Goal: Task Accomplishment & Management: Manage account settings

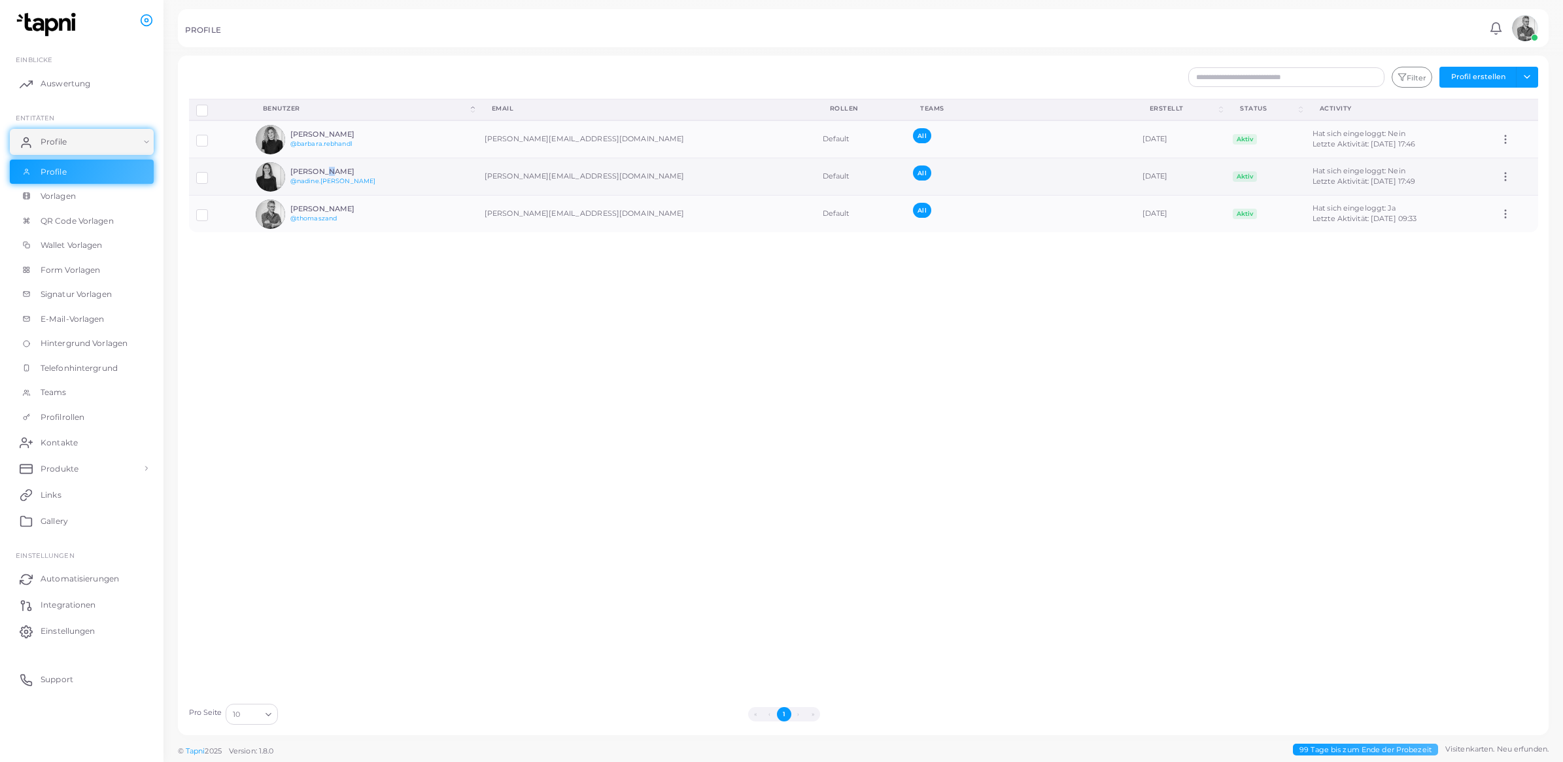
click at [320, 171] on h6 "[PERSON_NAME]" at bounding box center [338, 171] width 96 height 9
drag, startPoint x: 320, startPoint y: 171, endPoint x: 380, endPoint y: 186, distance: 61.5
click at [380, 186] on div "[PERSON_NAME] @[PERSON_NAME].[PERSON_NAME]" at bounding box center [338, 176] width 96 height 19
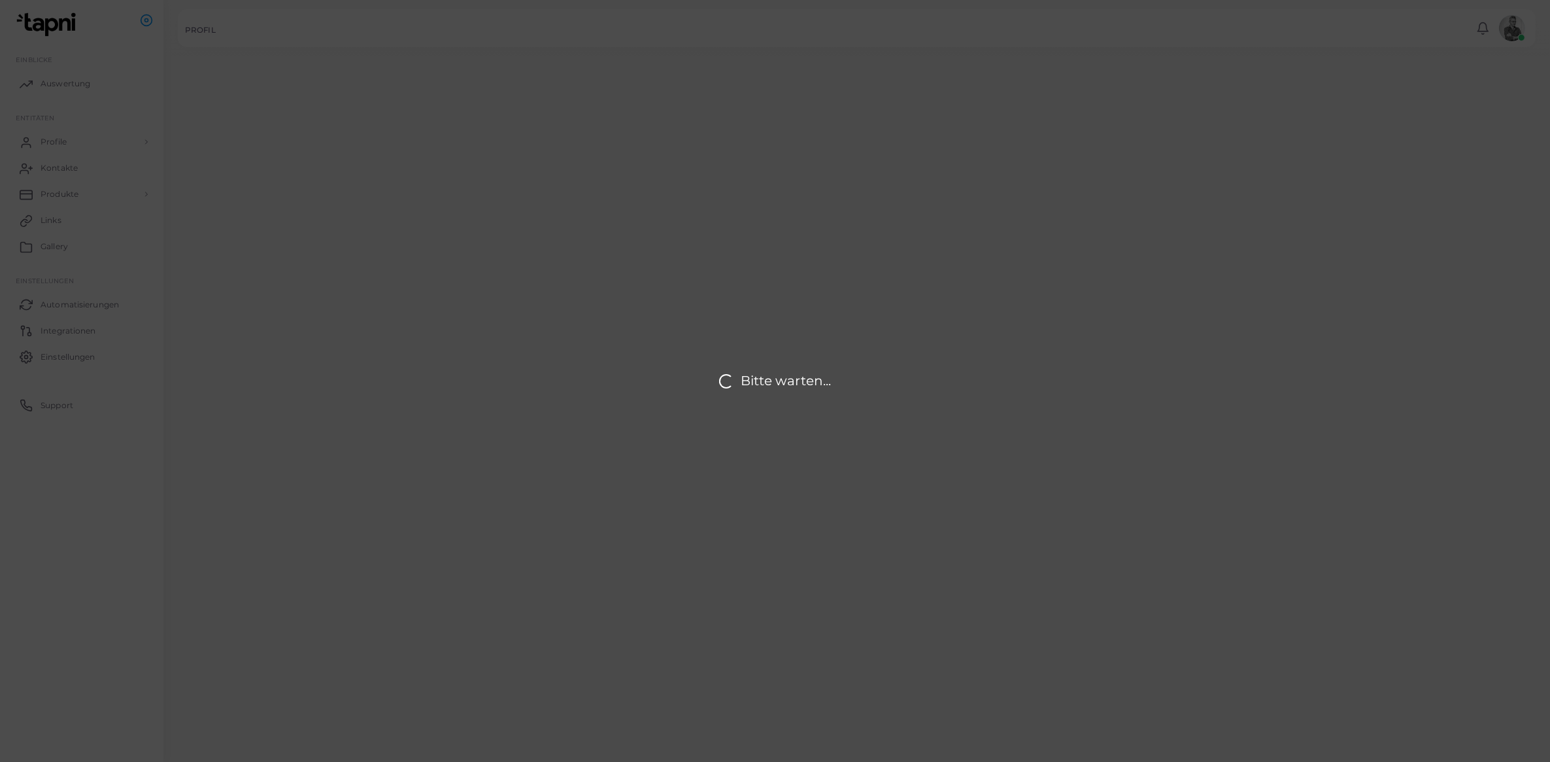
type input "**********"
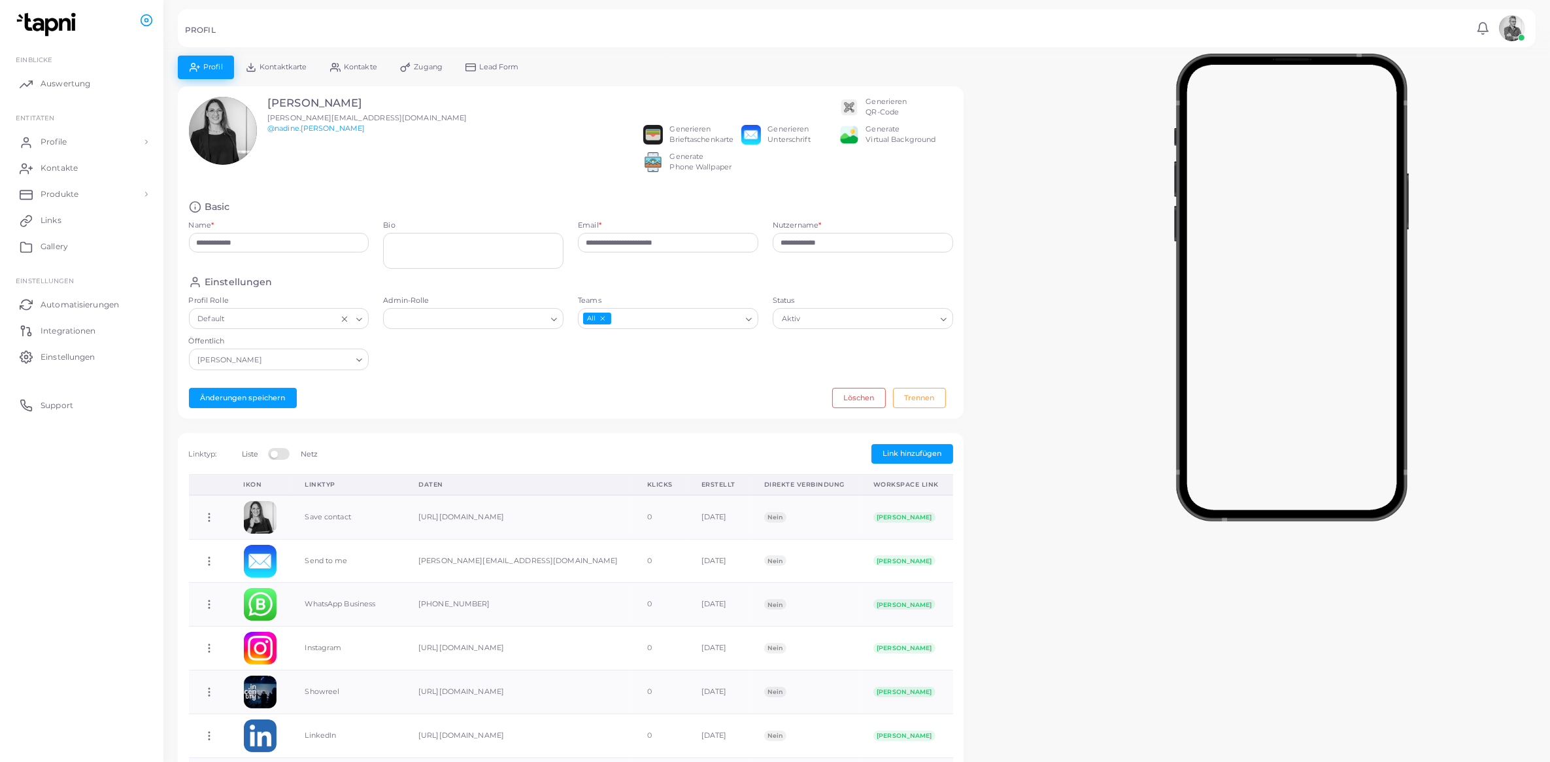
click at [420, 74] on link "Zugang" at bounding box center [420, 67] width 65 height 23
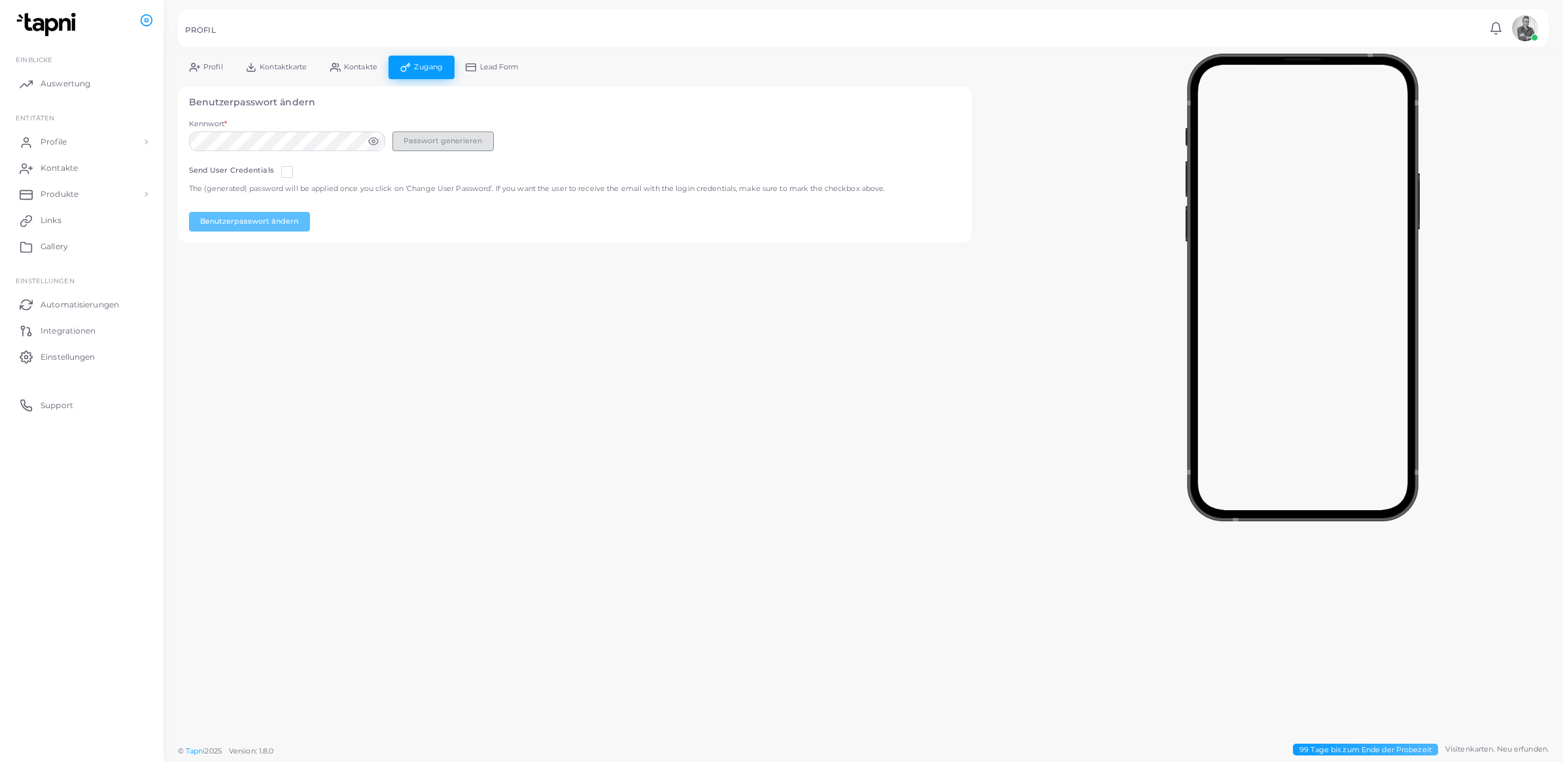
click at [432, 139] on button "Passwort generieren" at bounding box center [442, 141] width 101 height 20
click at [374, 141] on circle at bounding box center [373, 141] width 3 height 3
click at [158, 136] on div "**********" at bounding box center [781, 381] width 1563 height 762
drag, startPoint x: 207, startPoint y: 367, endPoint x: 203, endPoint y: 360, distance: 8.2
click at [207, 367] on div "**********" at bounding box center [862, 369] width 1399 height 738
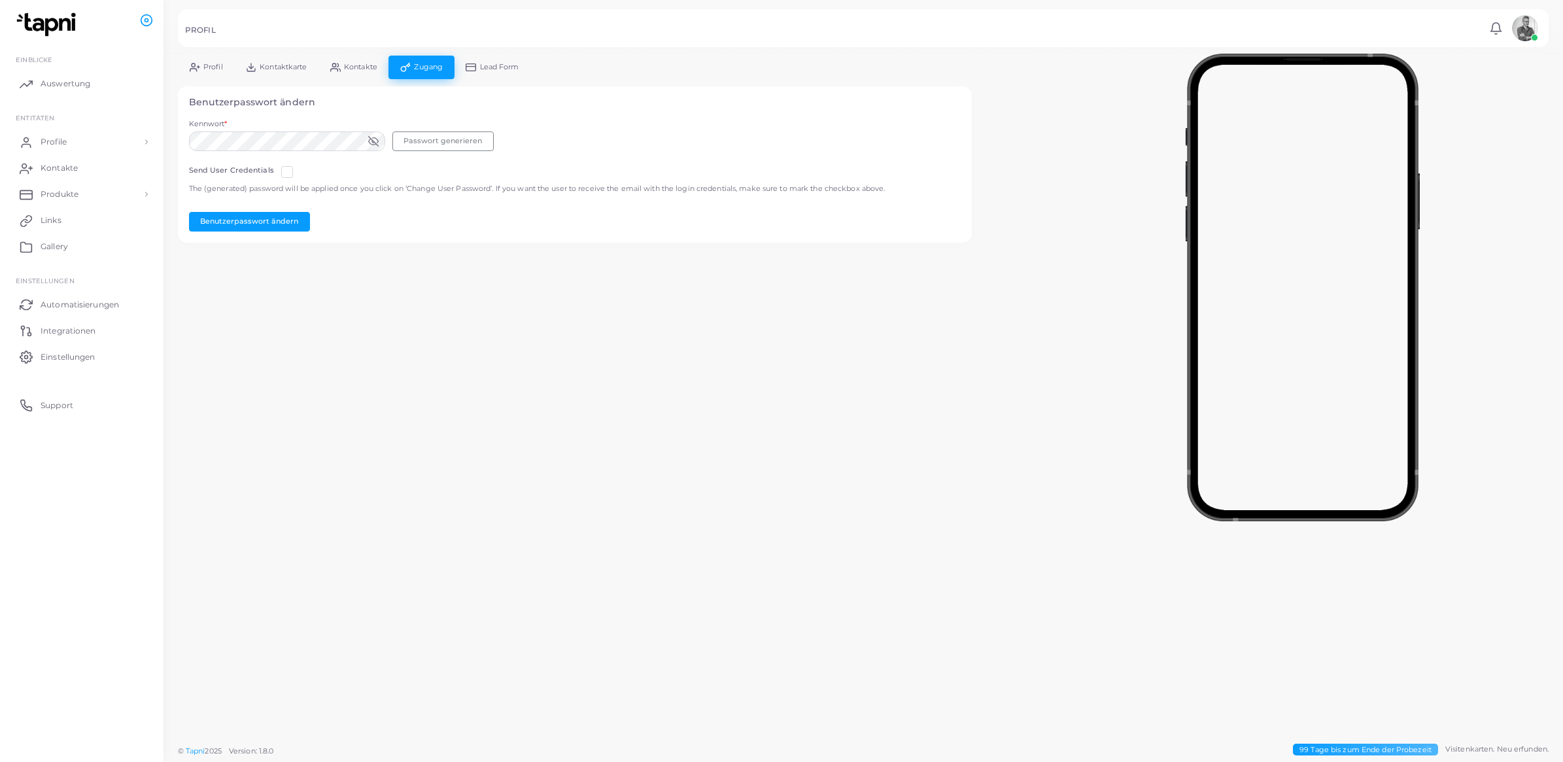
click at [298, 167] on label at bounding box center [298, 167] width 0 height 0
click at [264, 216] on button "Benutzerpasswort ändern" at bounding box center [249, 222] width 121 height 20
click at [196, 70] on icon at bounding box center [193, 70] width 7 height 3
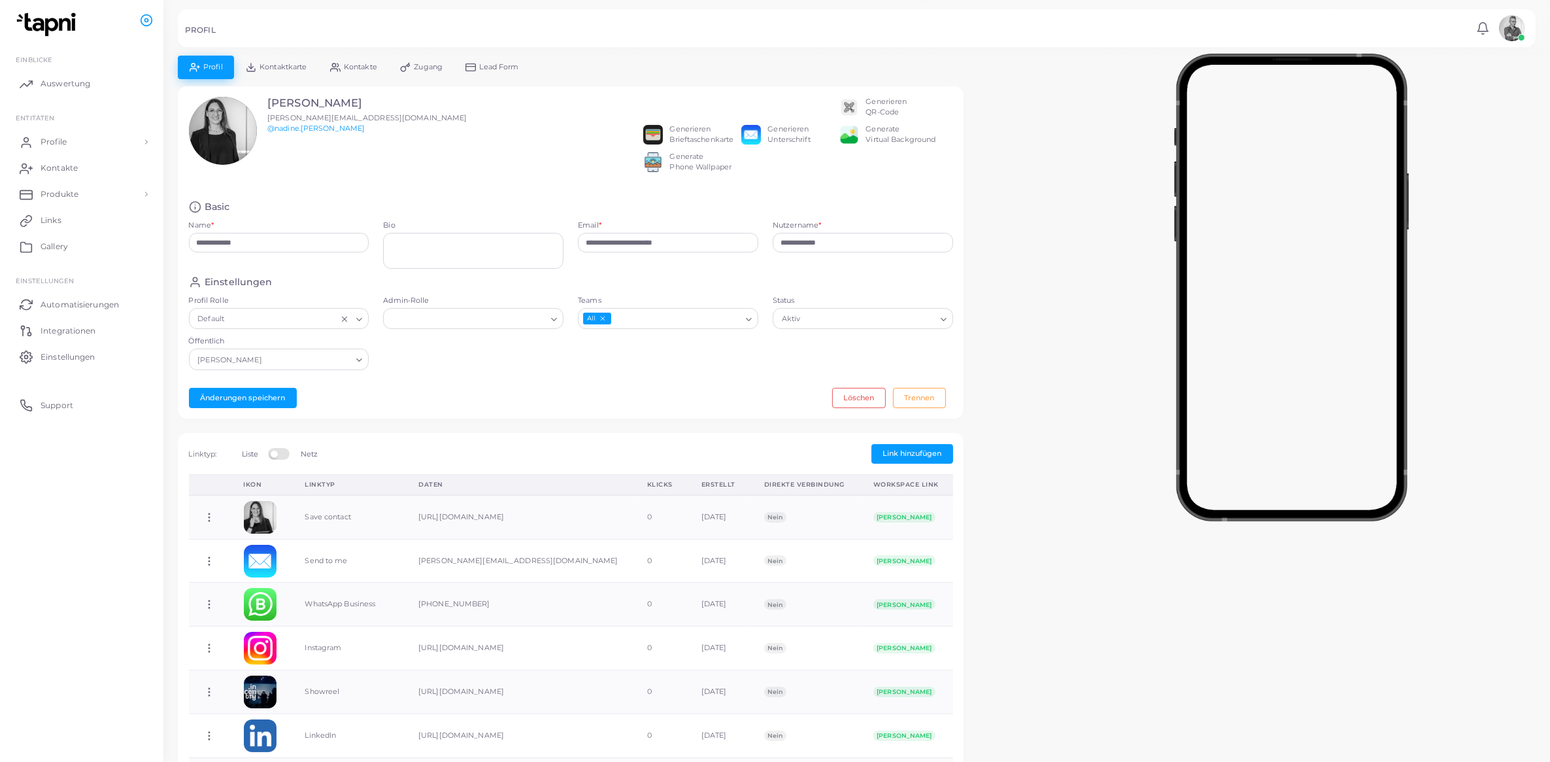
click at [196, 30] on h5 "PROFIL" at bounding box center [200, 30] width 31 height 9
click at [69, 139] on span "Profile" at bounding box center [57, 142] width 26 height 12
click at [64, 175] on span "Profile" at bounding box center [57, 172] width 26 height 12
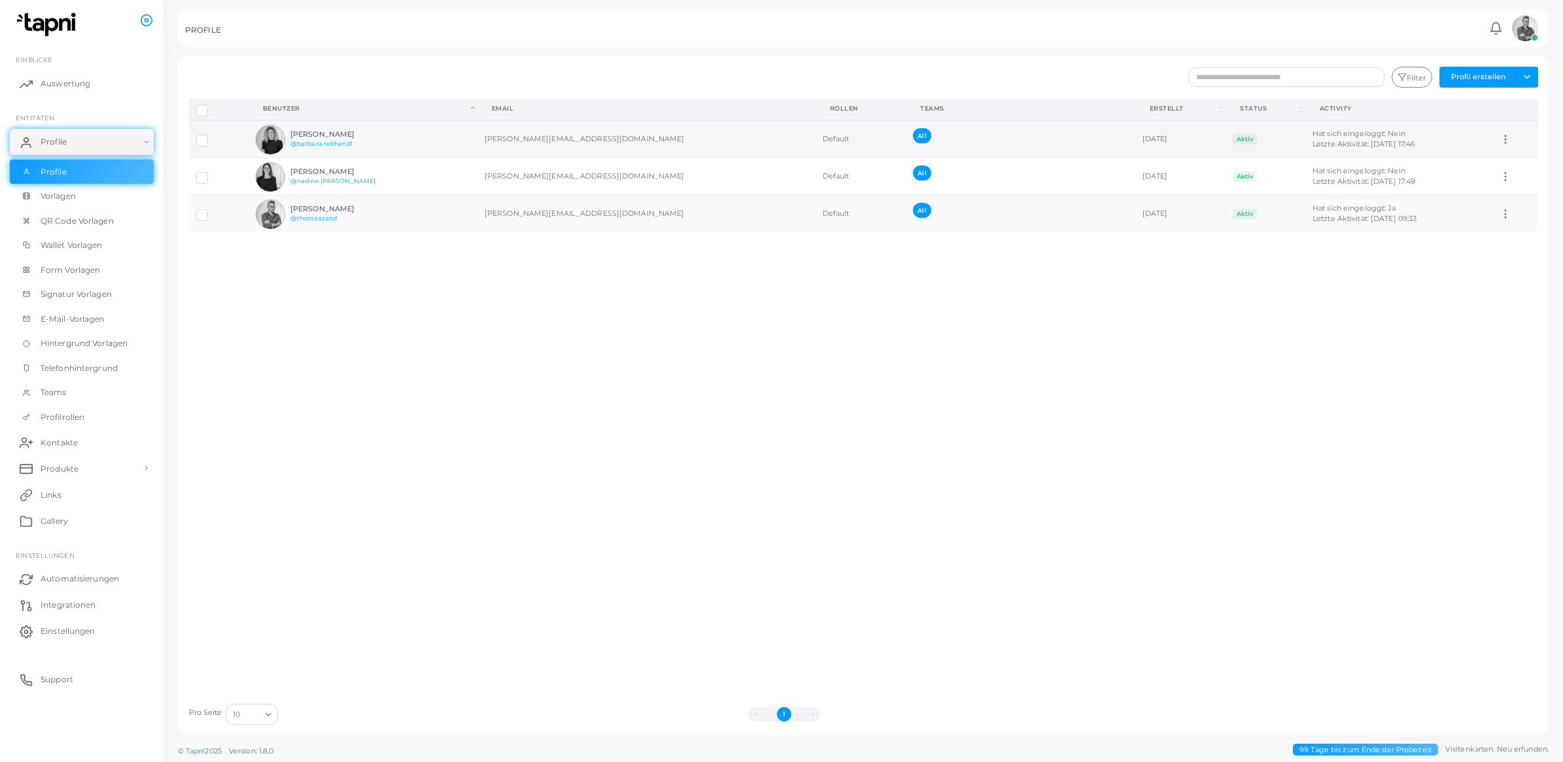
click at [329, 131] on h6 "[PERSON_NAME]" at bounding box center [338, 134] width 96 height 9
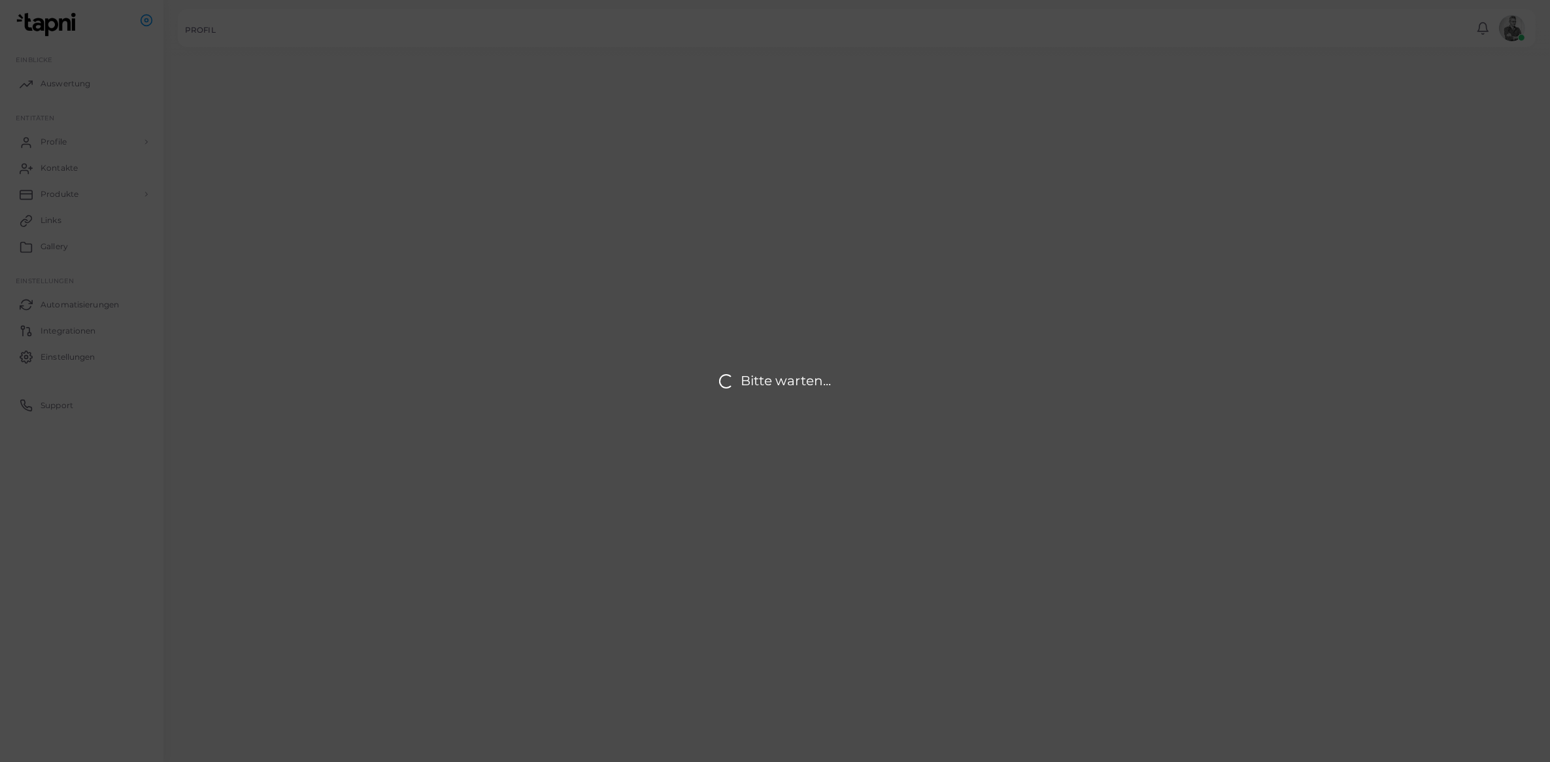
type input "**********"
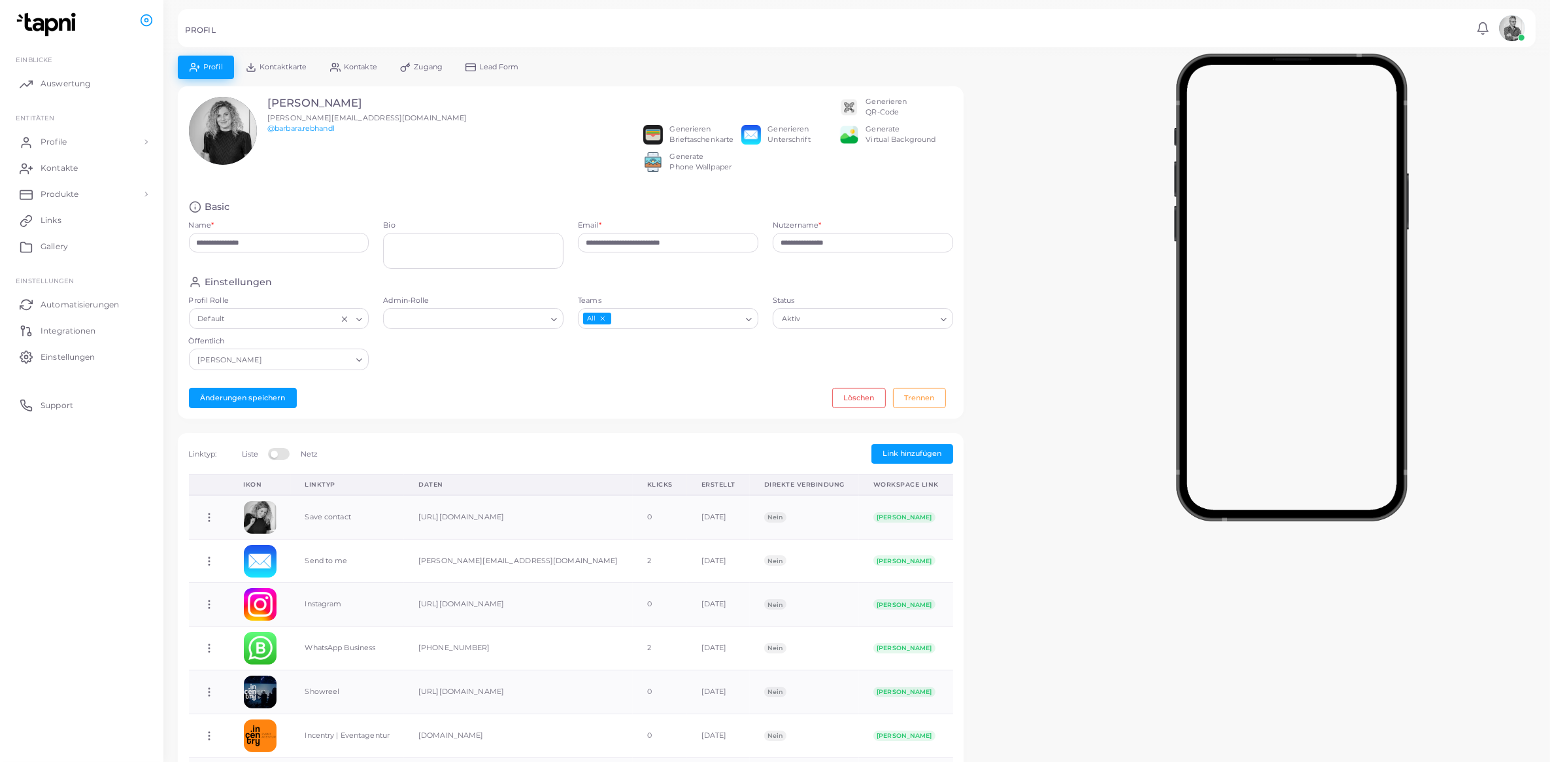
drag, startPoint x: 442, startPoint y: 67, endPoint x: 437, endPoint y: 101, distance: 35.0
click at [441, 67] on span "Zugang" at bounding box center [428, 66] width 29 height 7
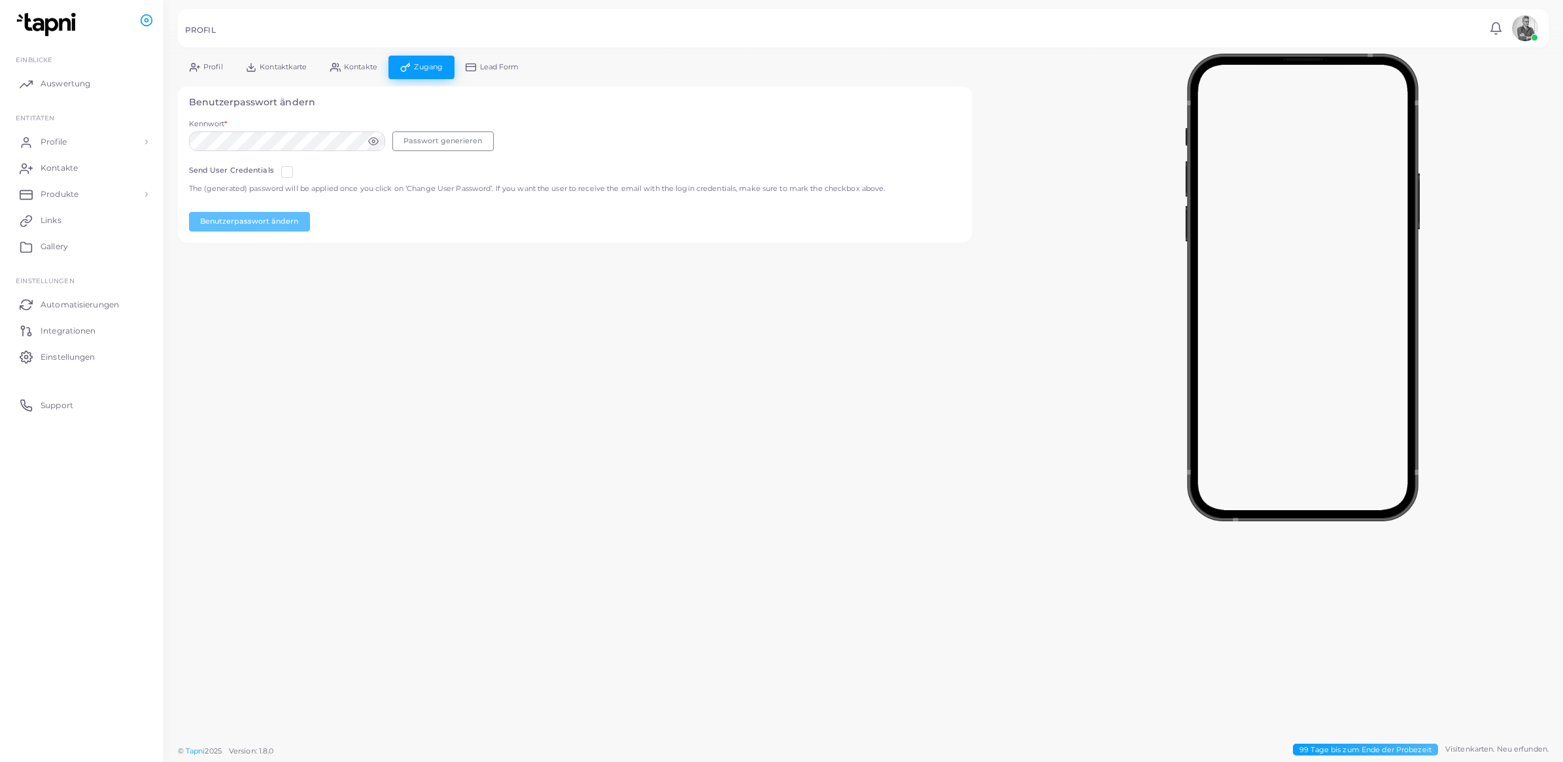
click at [291, 169] on div at bounding box center [289, 170] width 16 height 10
click at [298, 167] on label at bounding box center [298, 167] width 0 height 0
click at [466, 143] on button "Passwort generieren" at bounding box center [442, 141] width 101 height 20
click at [275, 222] on button "Benutzerpasswort ändern" at bounding box center [249, 222] width 121 height 20
click at [70, 193] on span "Produkte" at bounding box center [63, 194] width 38 height 12
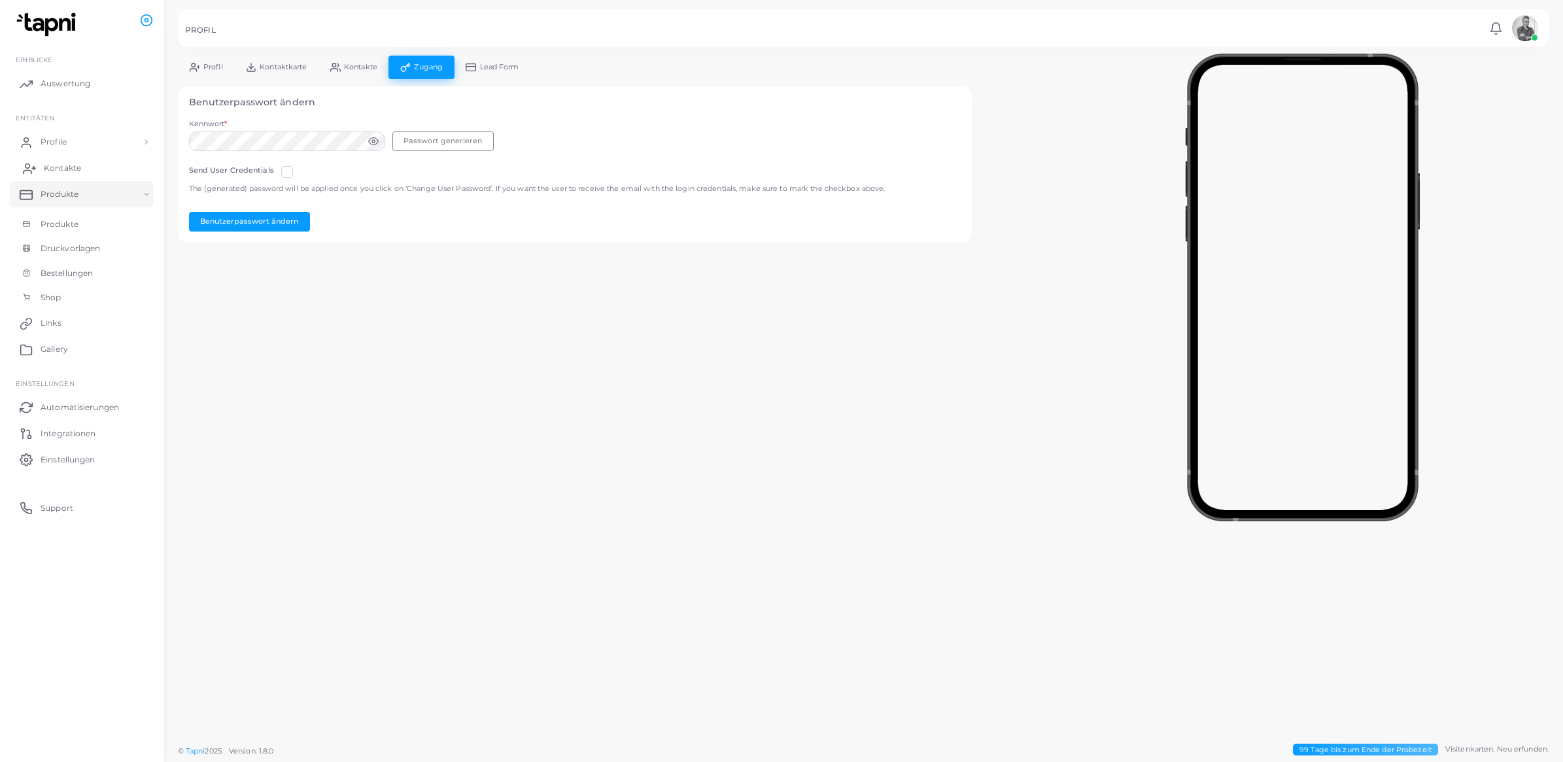
click at [70, 163] on span "Kontakte" at bounding box center [62, 168] width 37 height 12
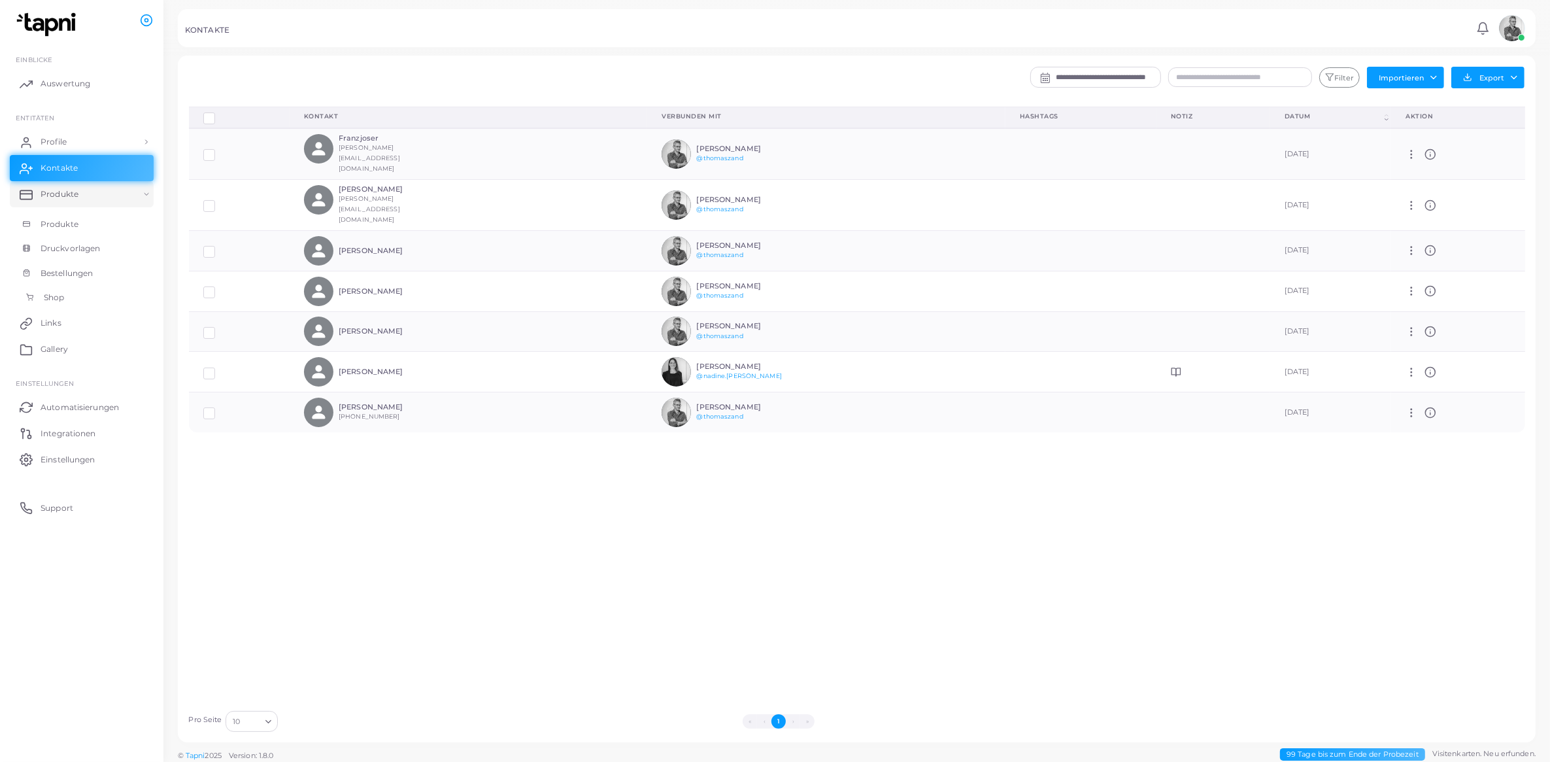
click at [63, 293] on span "Shop" at bounding box center [54, 298] width 20 height 12
